Goal: Task Accomplishment & Management: Manage account settings

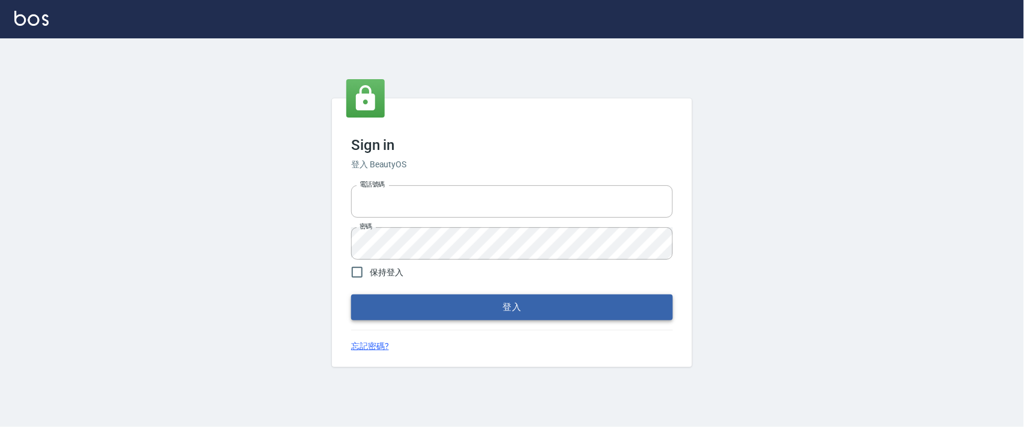
type input "0927987640"
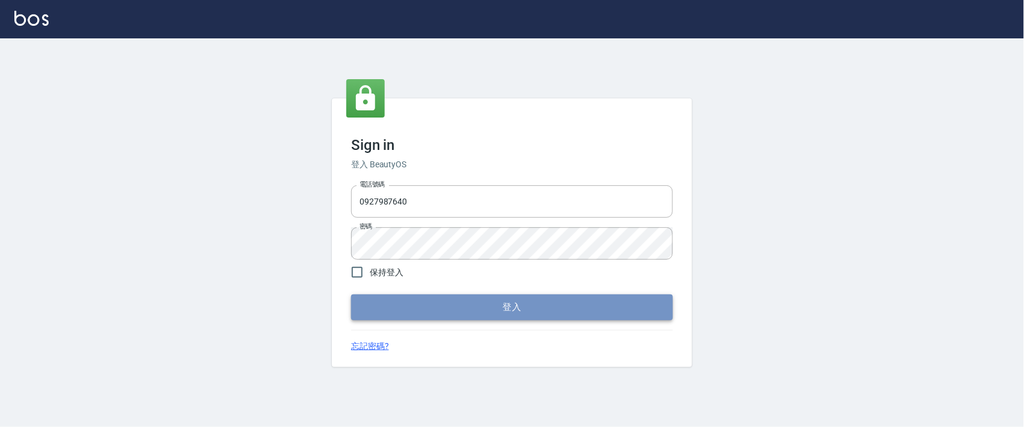
click at [468, 301] on button "登入" at bounding box center [512, 307] width 322 height 25
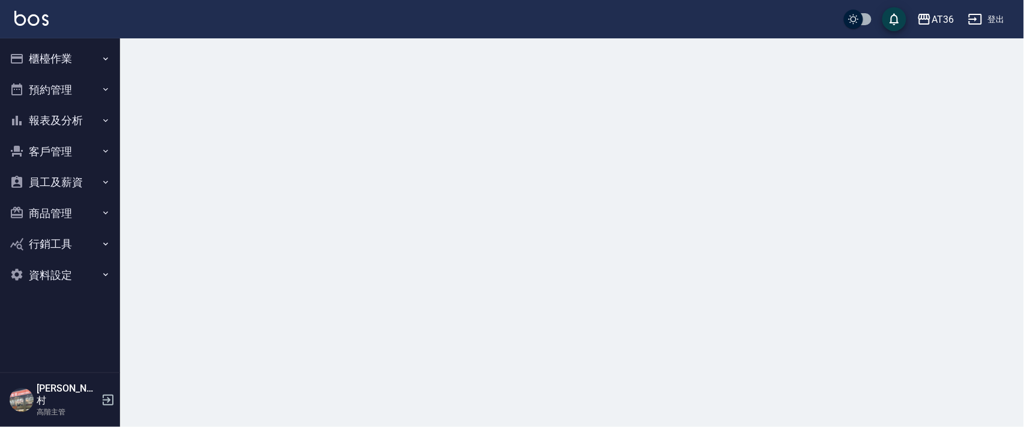
click at [51, 62] on button "櫃檯作業" at bounding box center [60, 58] width 110 height 31
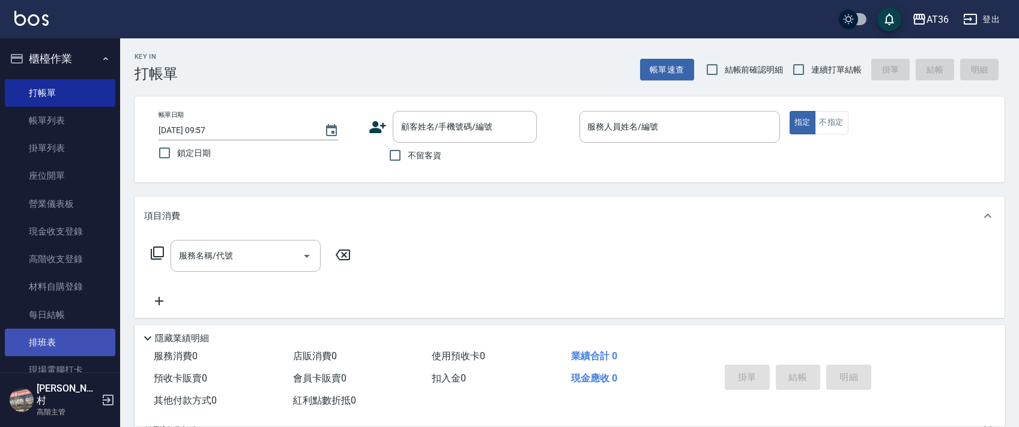
click at [53, 348] on link "排班表" at bounding box center [60, 343] width 110 height 28
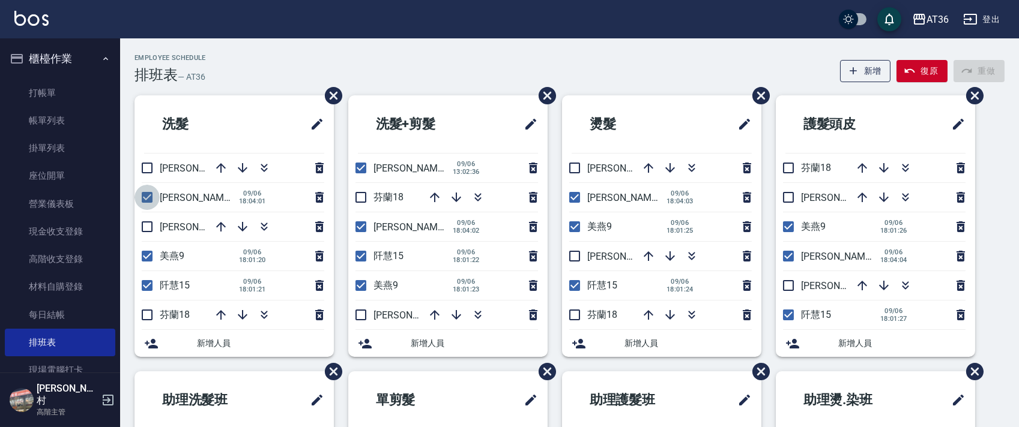
drag, startPoint x: 148, startPoint y: 203, endPoint x: 178, endPoint y: 211, distance: 31.0
click at [148, 203] on input "checkbox" at bounding box center [146, 197] width 25 height 25
checkbox input "false"
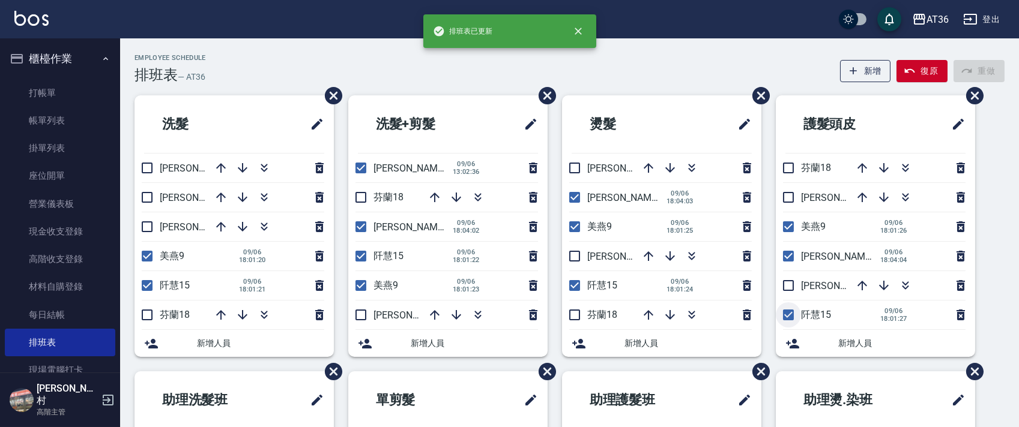
click at [785, 316] on input "checkbox" at bounding box center [788, 315] width 25 height 25
checkbox input "false"
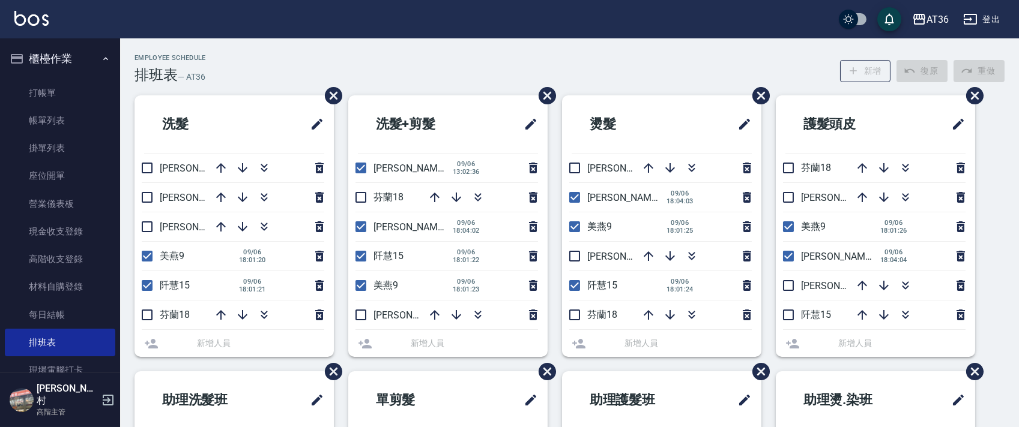
click at [785, 256] on input "checkbox" at bounding box center [788, 256] width 25 height 25
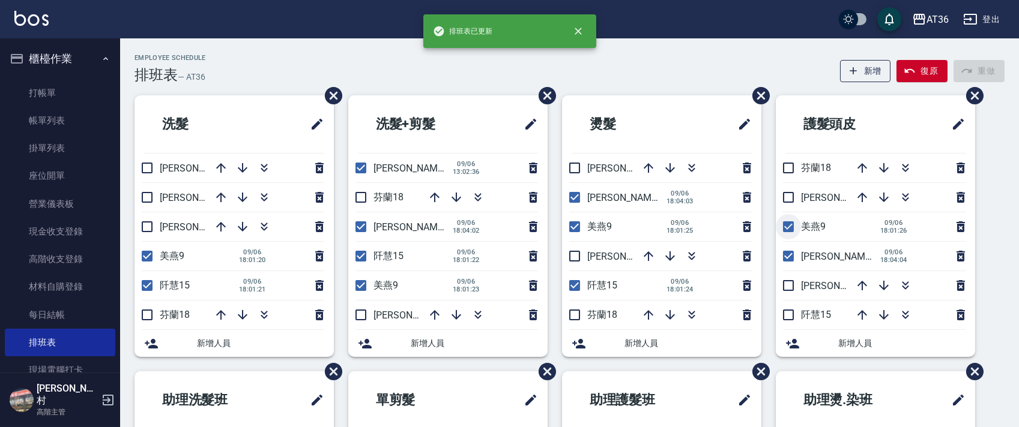
checkbox input "true"
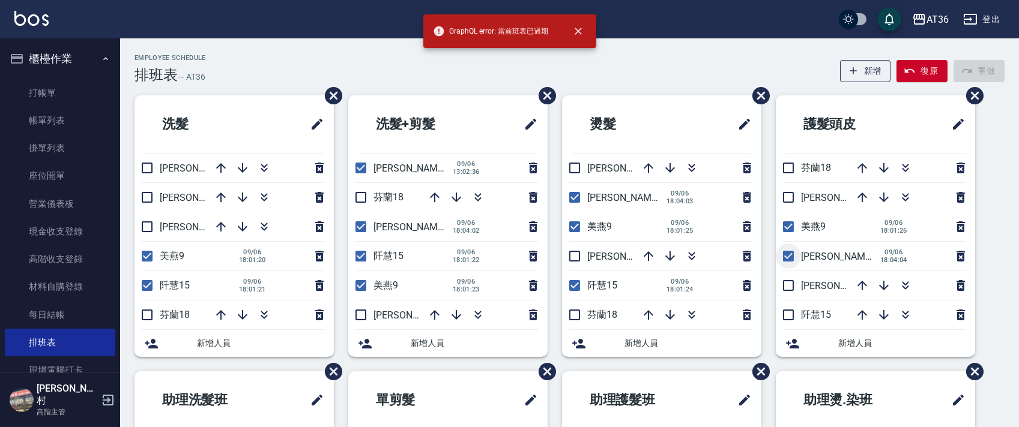
click at [788, 254] on input "checkbox" at bounding box center [788, 256] width 25 height 25
checkbox input "false"
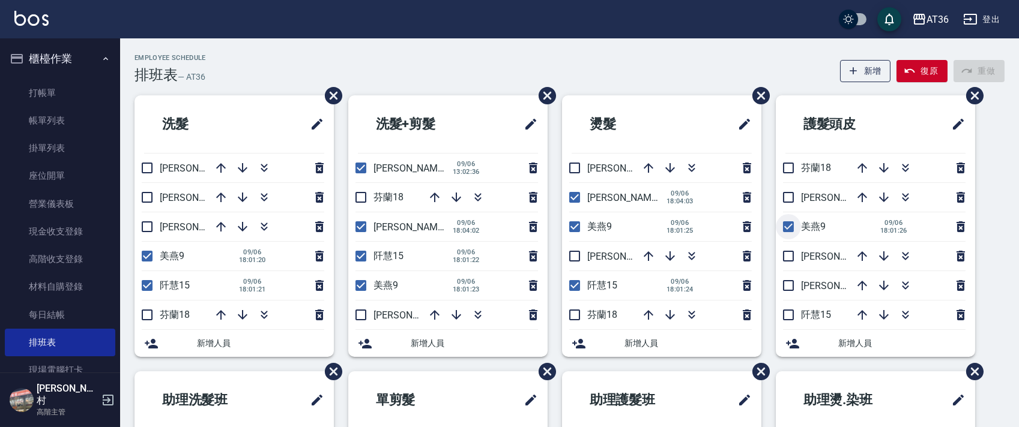
click at [784, 226] on input "checkbox" at bounding box center [788, 226] width 25 height 25
checkbox input "false"
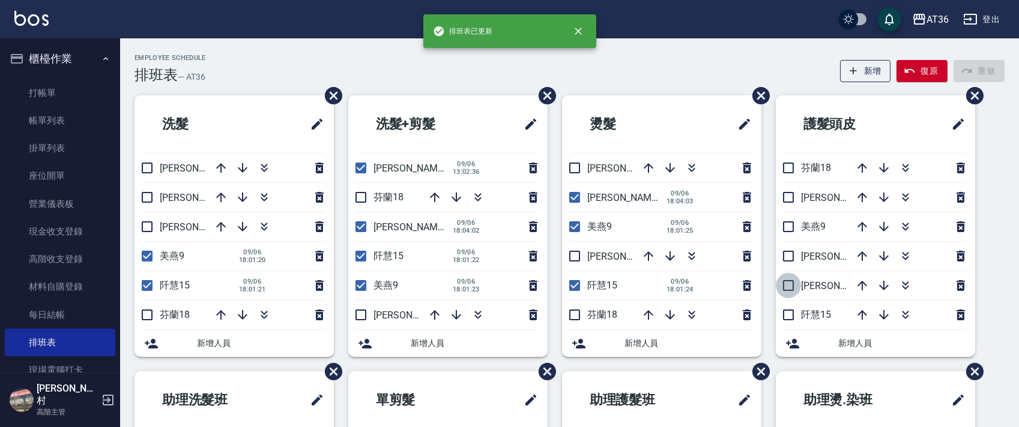
click at [783, 283] on input "checkbox" at bounding box center [788, 285] width 25 height 25
checkbox input "true"
click at [573, 225] on input "checkbox" at bounding box center [574, 226] width 25 height 25
checkbox input "false"
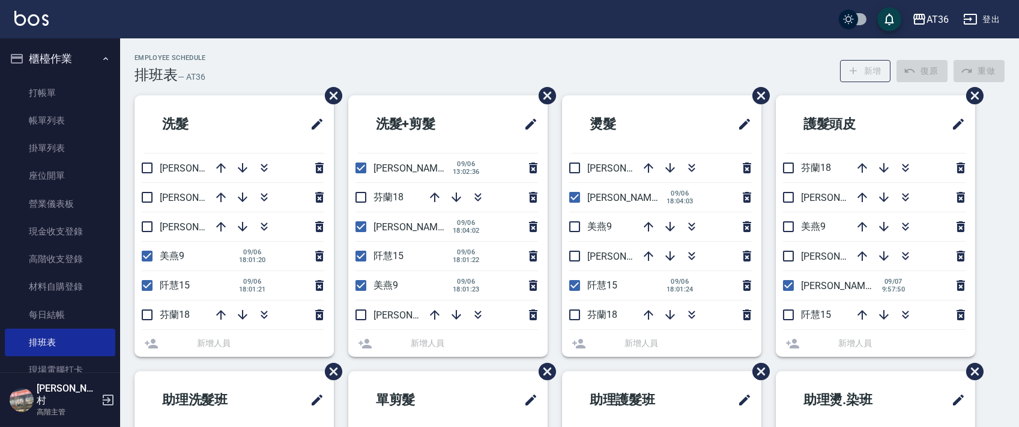
click at [571, 194] on li "[PERSON_NAME]16 [DATE] 18:04:03" at bounding box center [661, 197] width 199 height 29
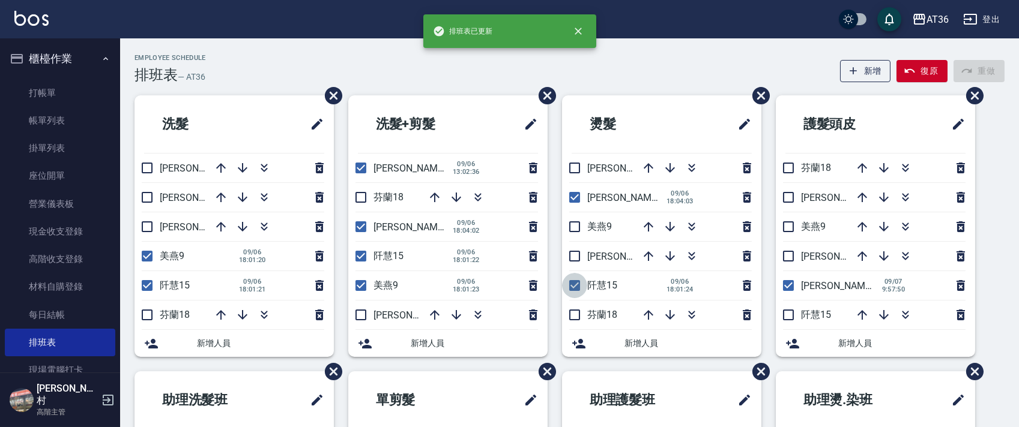
drag, startPoint x: 576, startPoint y: 282, endPoint x: 576, endPoint y: 254, distance: 28.2
click at [576, 283] on input "checkbox" at bounding box center [574, 285] width 25 height 25
checkbox input "false"
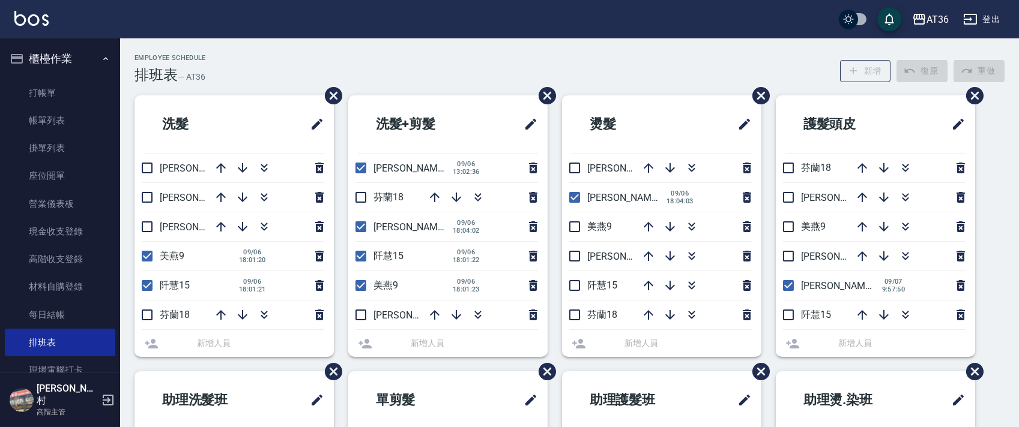
click at [576, 254] on input "checkbox" at bounding box center [574, 256] width 25 height 25
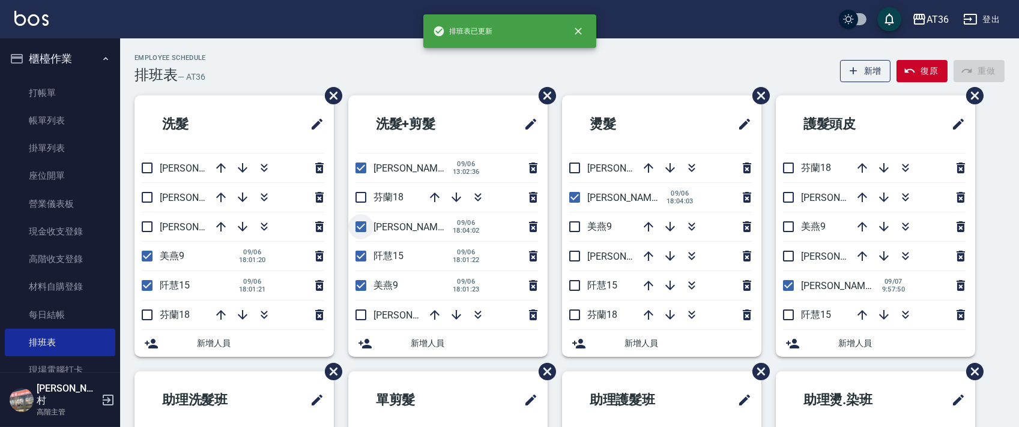
checkbox input "false"
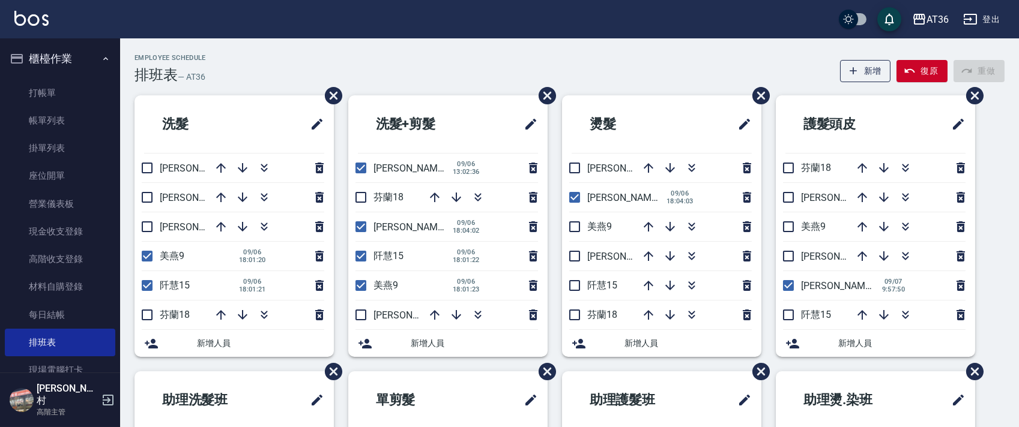
click at [366, 225] on input "checkbox" at bounding box center [360, 226] width 25 height 25
checkbox input "false"
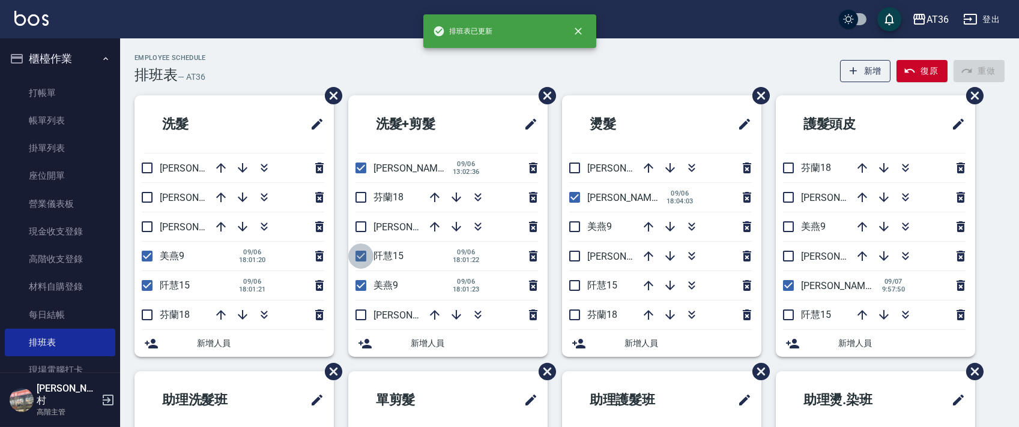
click at [358, 258] on input "checkbox" at bounding box center [360, 256] width 25 height 25
checkbox input "false"
click at [358, 287] on input "checkbox" at bounding box center [360, 285] width 25 height 25
checkbox input "false"
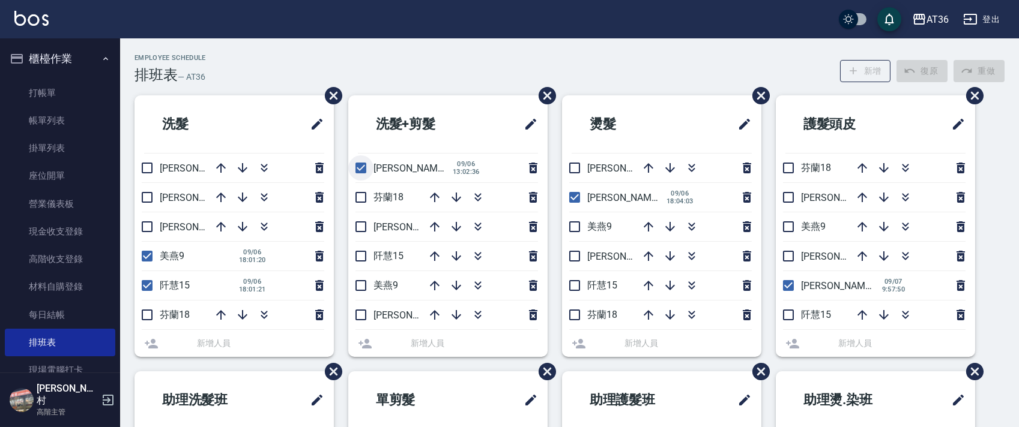
click at [360, 168] on input "checkbox" at bounding box center [360, 167] width 25 height 25
checkbox input "false"
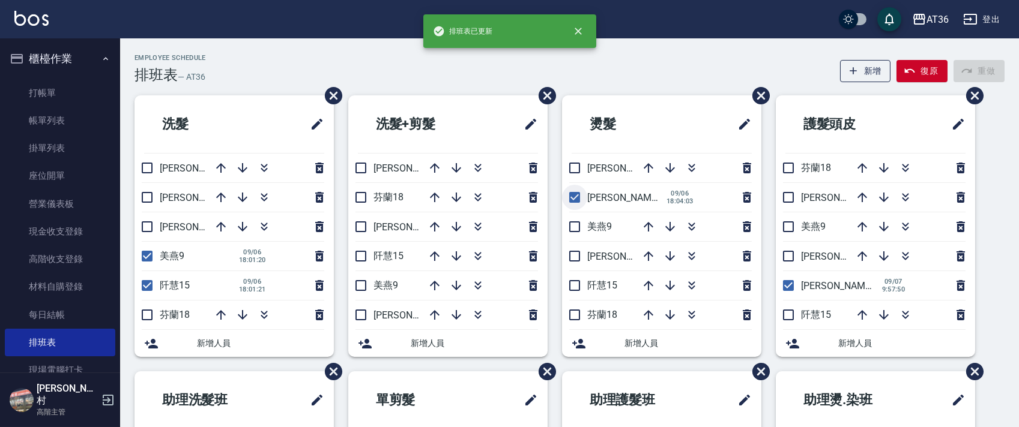
click at [568, 196] on input "checkbox" at bounding box center [574, 197] width 25 height 25
checkbox input "false"
click at [360, 315] on input "checkbox" at bounding box center [360, 315] width 25 height 25
checkbox input "true"
click at [145, 290] on input "checkbox" at bounding box center [146, 285] width 25 height 25
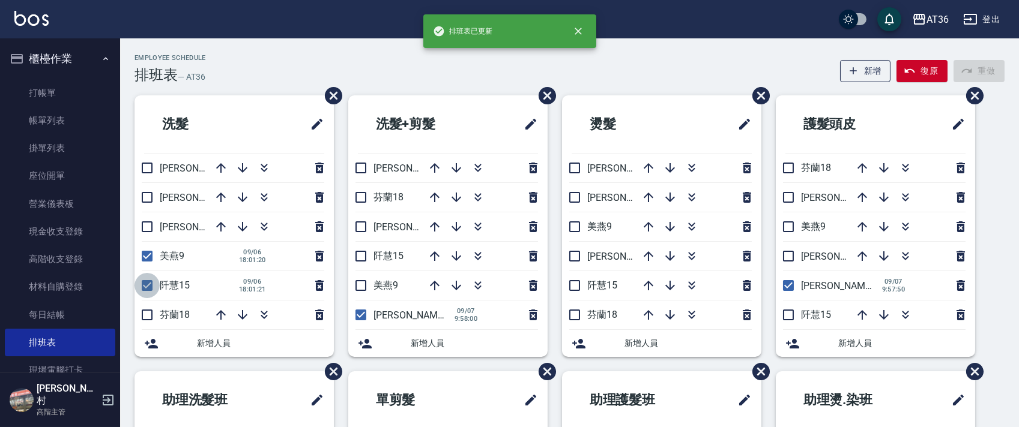
checkbox input "false"
click at [149, 256] on input "checkbox" at bounding box center [146, 256] width 25 height 25
checkbox input "false"
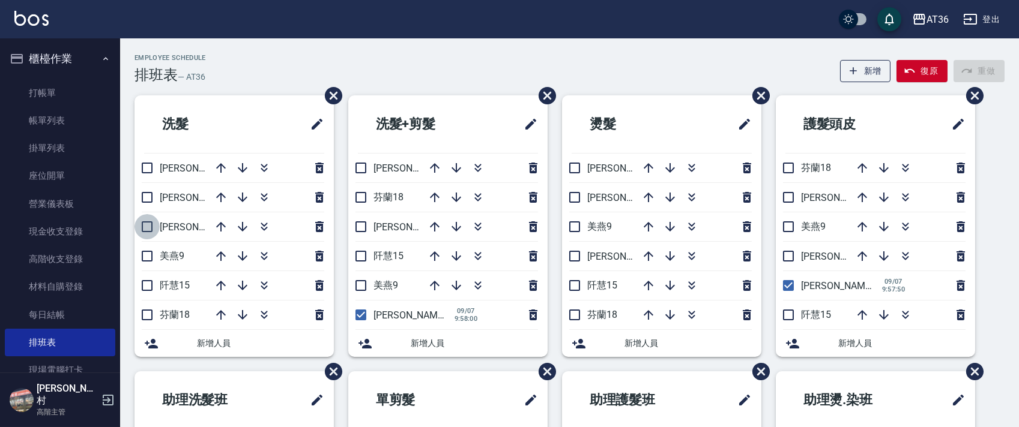
click at [151, 229] on input "checkbox" at bounding box center [146, 226] width 25 height 25
checkbox input "true"
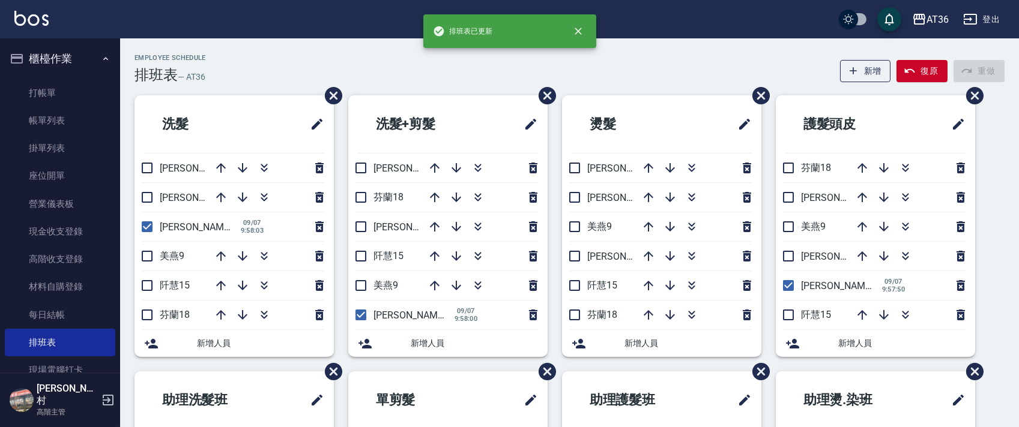
scroll to position [225, 0]
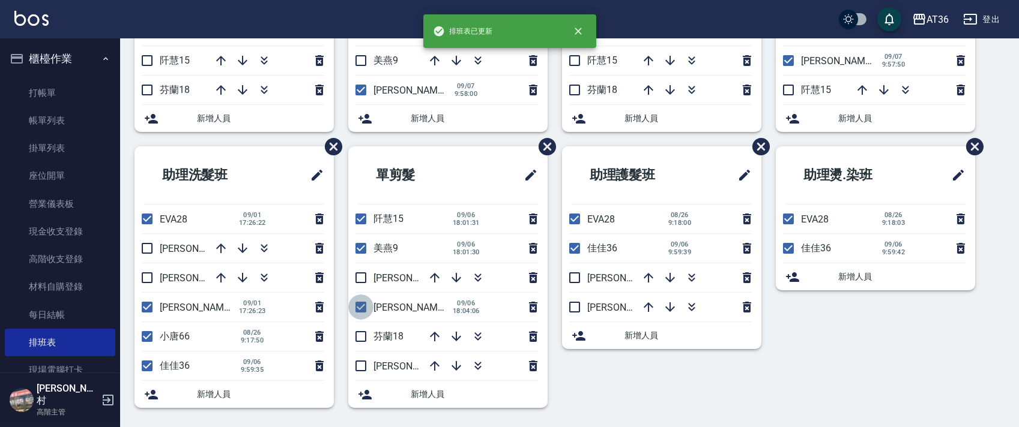
click at [361, 306] on input "checkbox" at bounding box center [360, 307] width 25 height 25
checkbox input "false"
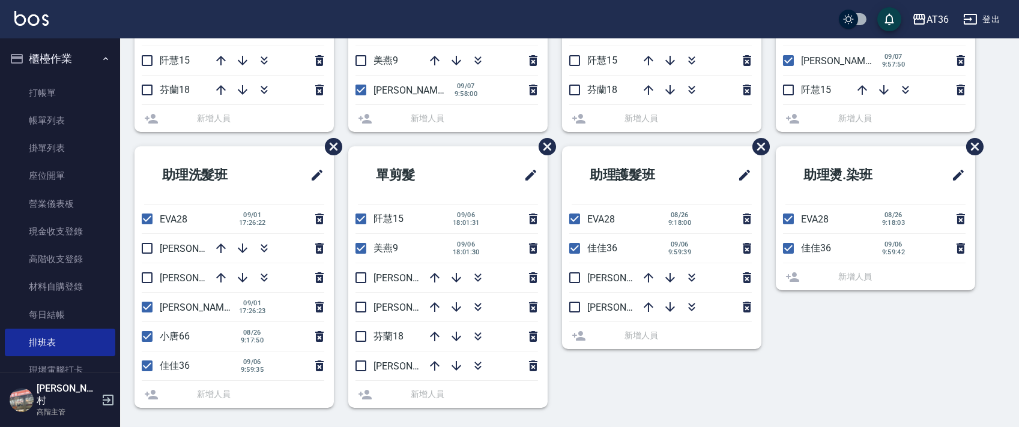
click at [363, 247] on input "checkbox" at bounding box center [360, 248] width 25 height 25
checkbox input "false"
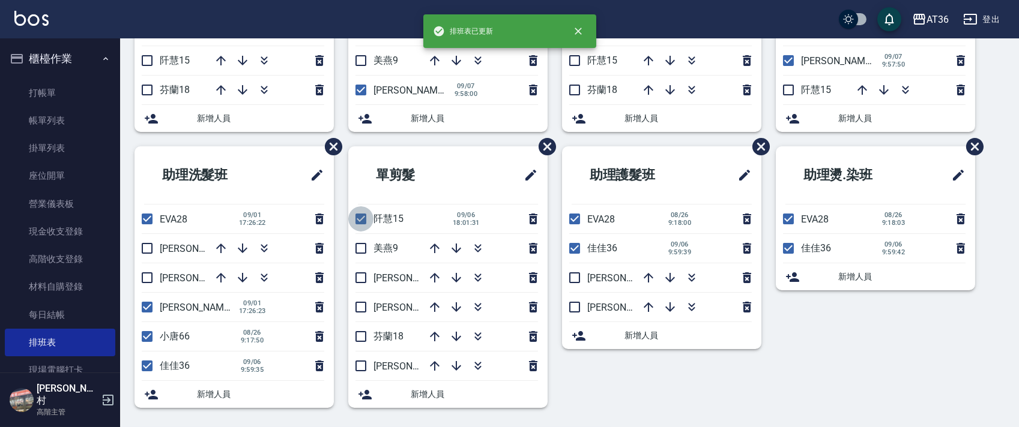
click at [363, 221] on input "checkbox" at bounding box center [360, 218] width 25 height 25
checkbox input "false"
drag, startPoint x: 357, startPoint y: 277, endPoint x: 387, endPoint y: 294, distance: 33.9
click at [357, 276] on input "checkbox" at bounding box center [360, 277] width 25 height 25
checkbox input "true"
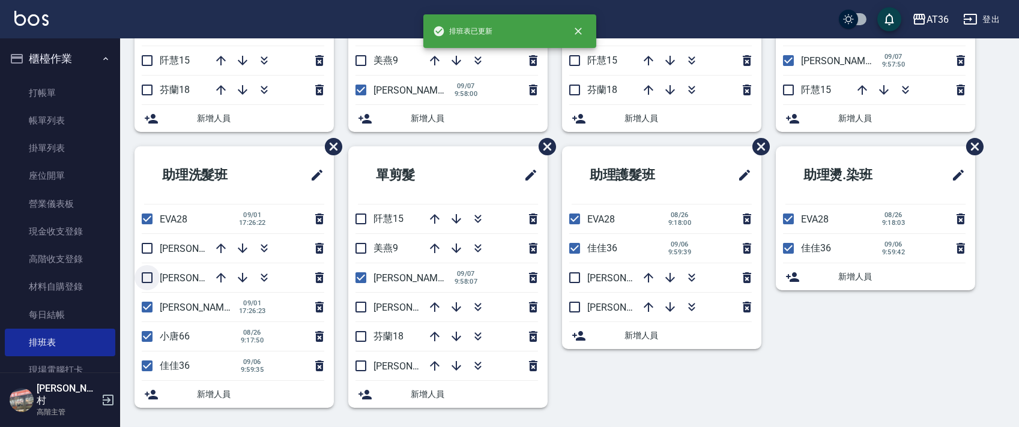
click at [148, 276] on input "checkbox" at bounding box center [146, 277] width 25 height 25
checkbox input "true"
click at [150, 220] on input "checkbox" at bounding box center [146, 218] width 25 height 25
checkbox input "false"
click at [143, 307] on input "checkbox" at bounding box center [146, 307] width 25 height 25
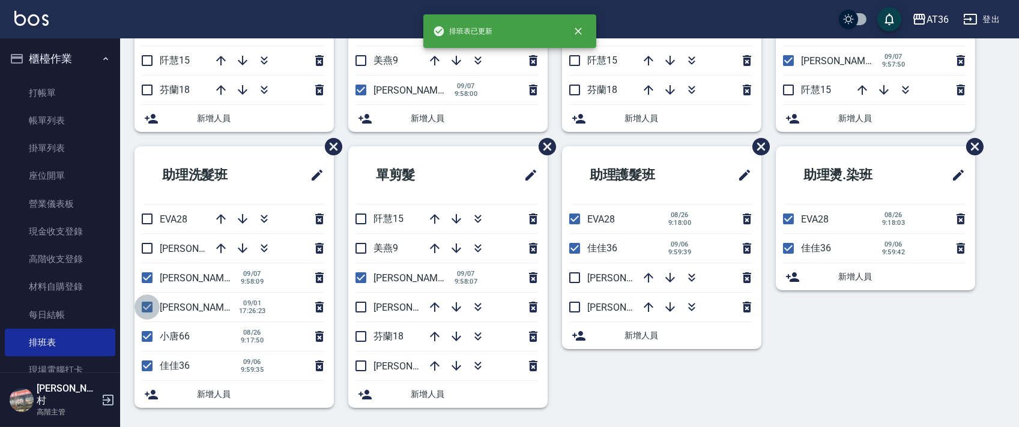
checkbox input "false"
drag, startPoint x: 571, startPoint y: 279, endPoint x: 584, endPoint y: 193, distance: 86.8
click at [571, 278] on input "checkbox" at bounding box center [574, 277] width 25 height 25
checkbox input "true"
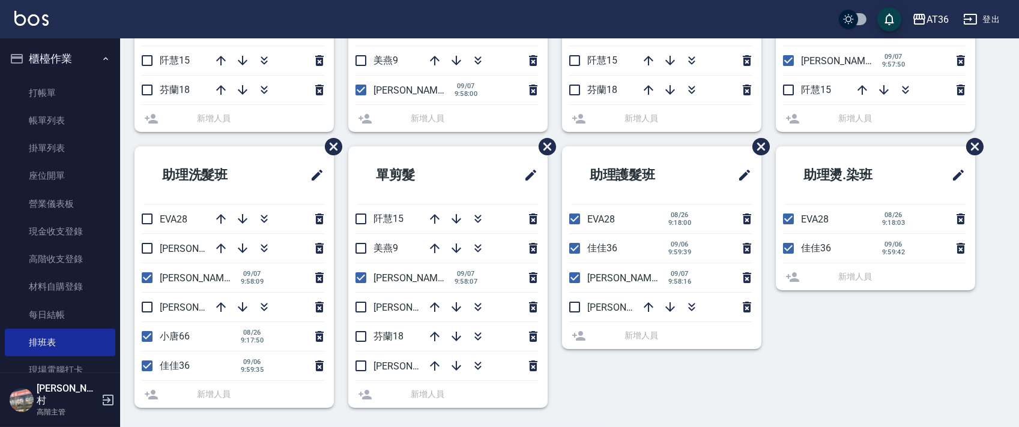
click at [574, 215] on input "checkbox" at bounding box center [574, 218] width 25 height 25
checkbox input "false"
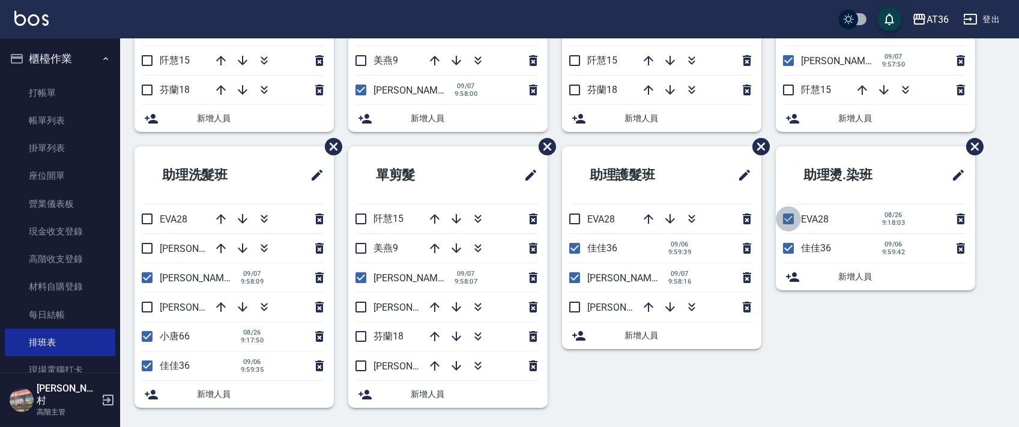
click at [785, 217] on input "checkbox" at bounding box center [788, 218] width 25 height 25
checkbox input "false"
drag, startPoint x: 221, startPoint y: 221, endPoint x: 236, endPoint y: 187, distance: 37.4
click at [220, 222] on icon "button" at bounding box center [221, 219] width 14 height 14
click at [220, 217] on icon "button" at bounding box center [221, 219] width 14 height 14
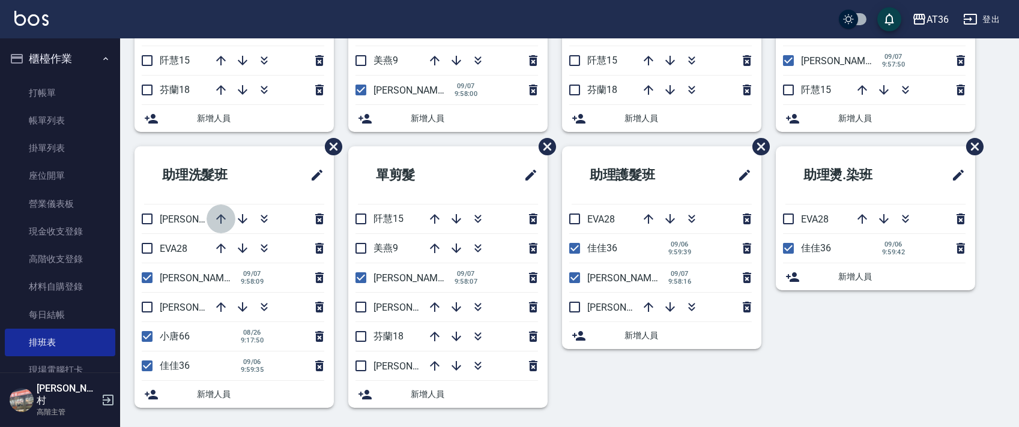
click at [221, 219] on icon "button" at bounding box center [221, 219] width 10 height 10
click at [240, 308] on icon "button" at bounding box center [242, 307] width 14 height 14
